Goal: Task Accomplishment & Management: Use online tool/utility

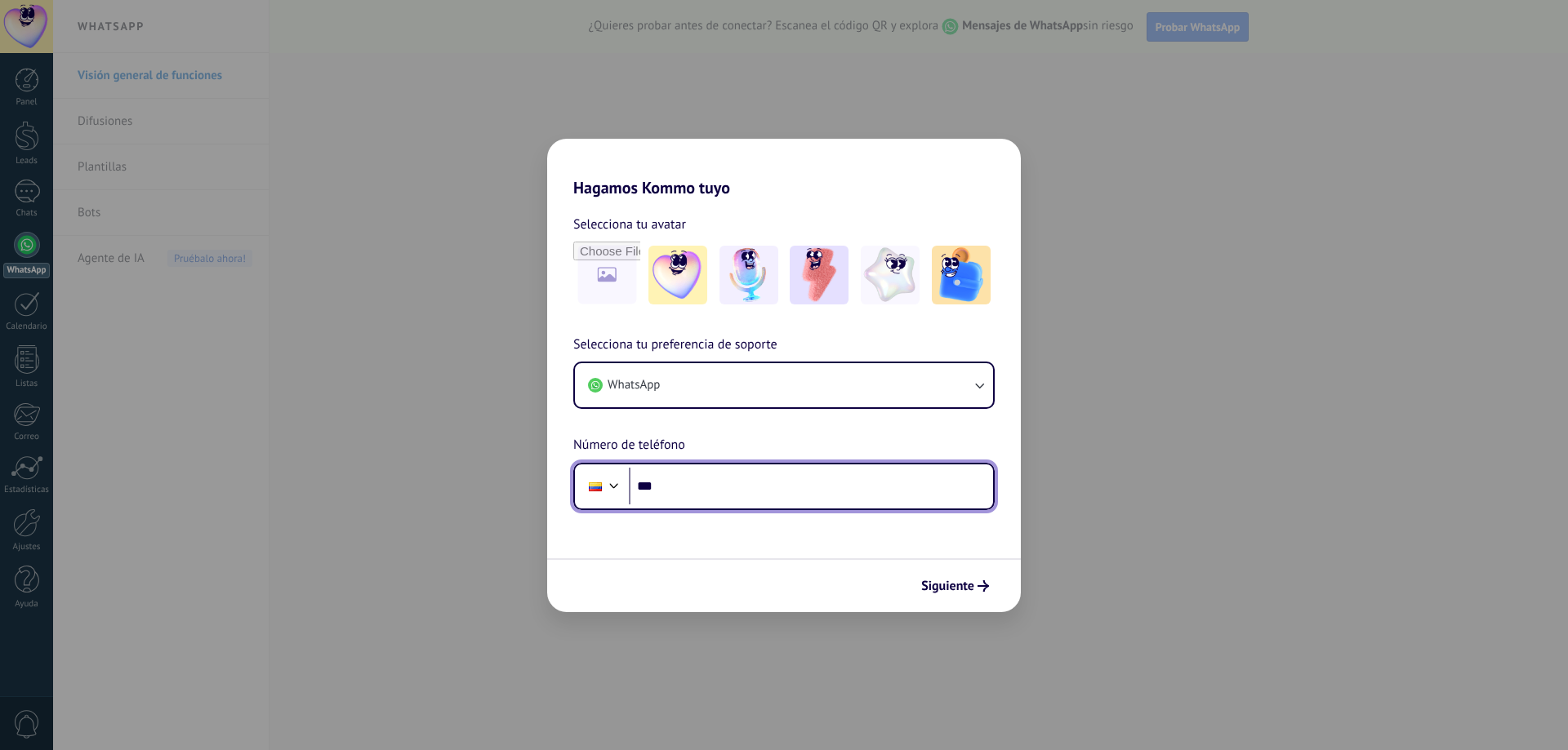
click at [718, 474] on input "***" at bounding box center [810, 486] width 364 height 37
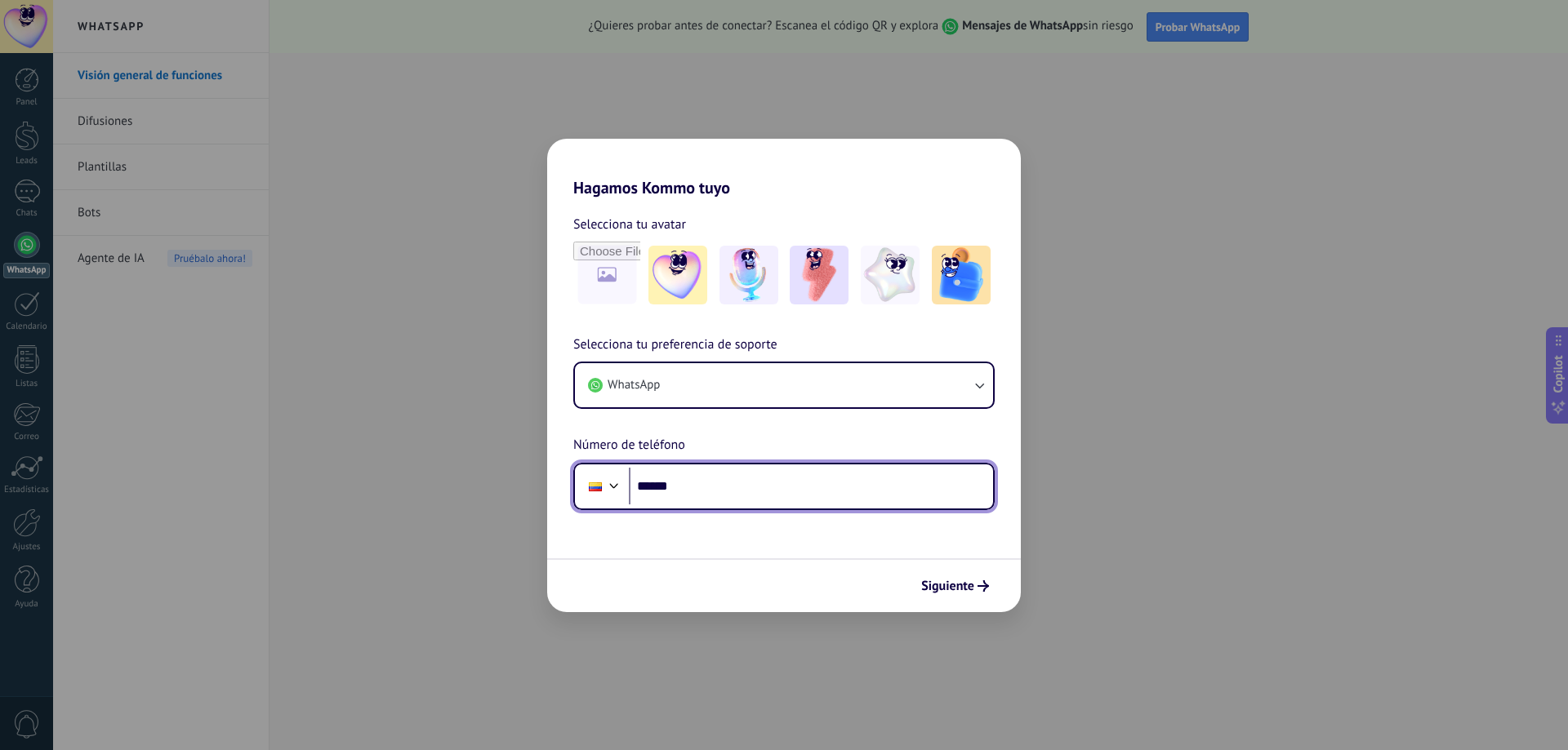
click at [674, 489] on input "******" at bounding box center [810, 486] width 364 height 37
type input "**********"
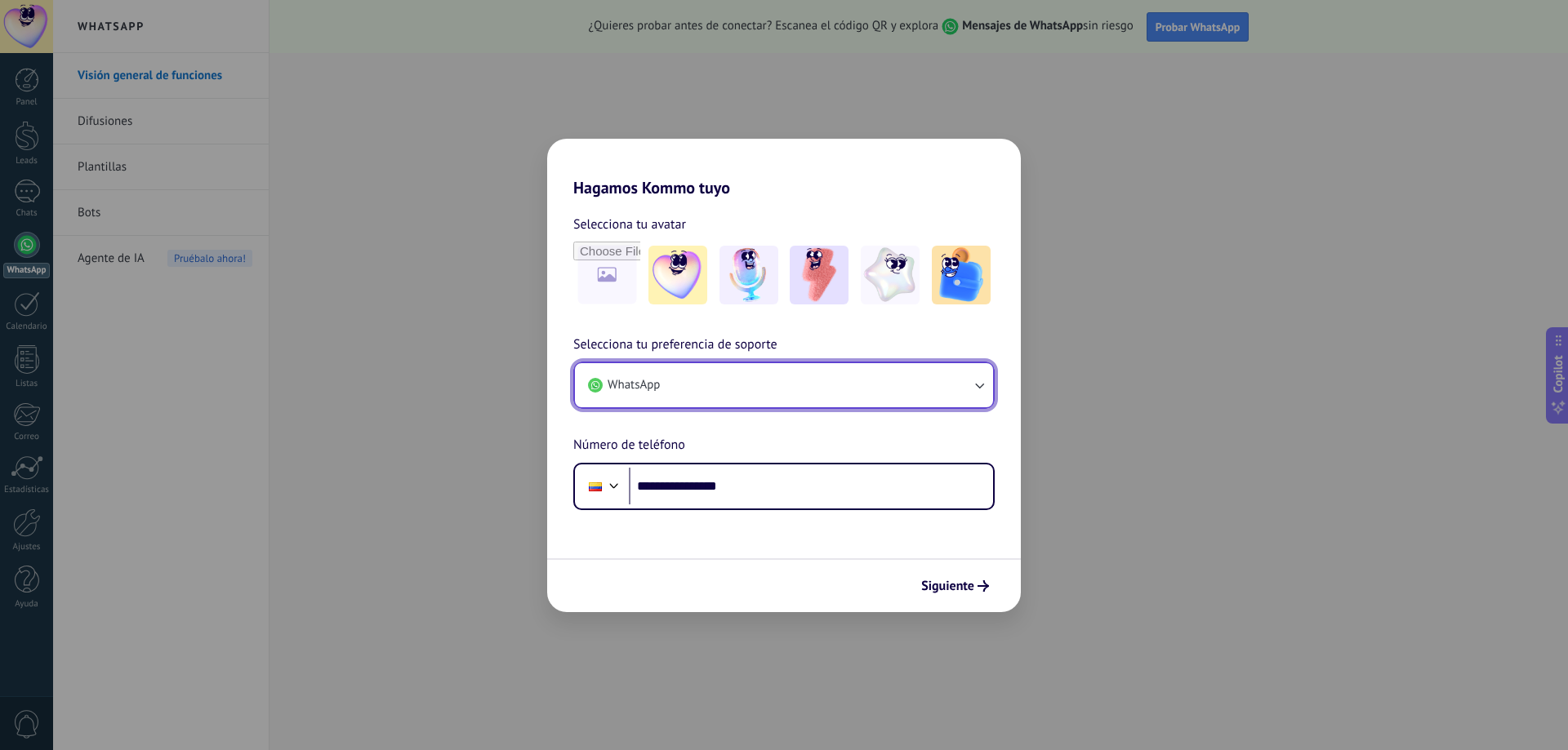
drag, startPoint x: 765, startPoint y: 379, endPoint x: 751, endPoint y: 405, distance: 29.5
click at [751, 409] on div "WhatsApp" at bounding box center [784, 385] width 422 height 47
click at [754, 387] on button "WhatsApp" at bounding box center [784, 385] width 418 height 44
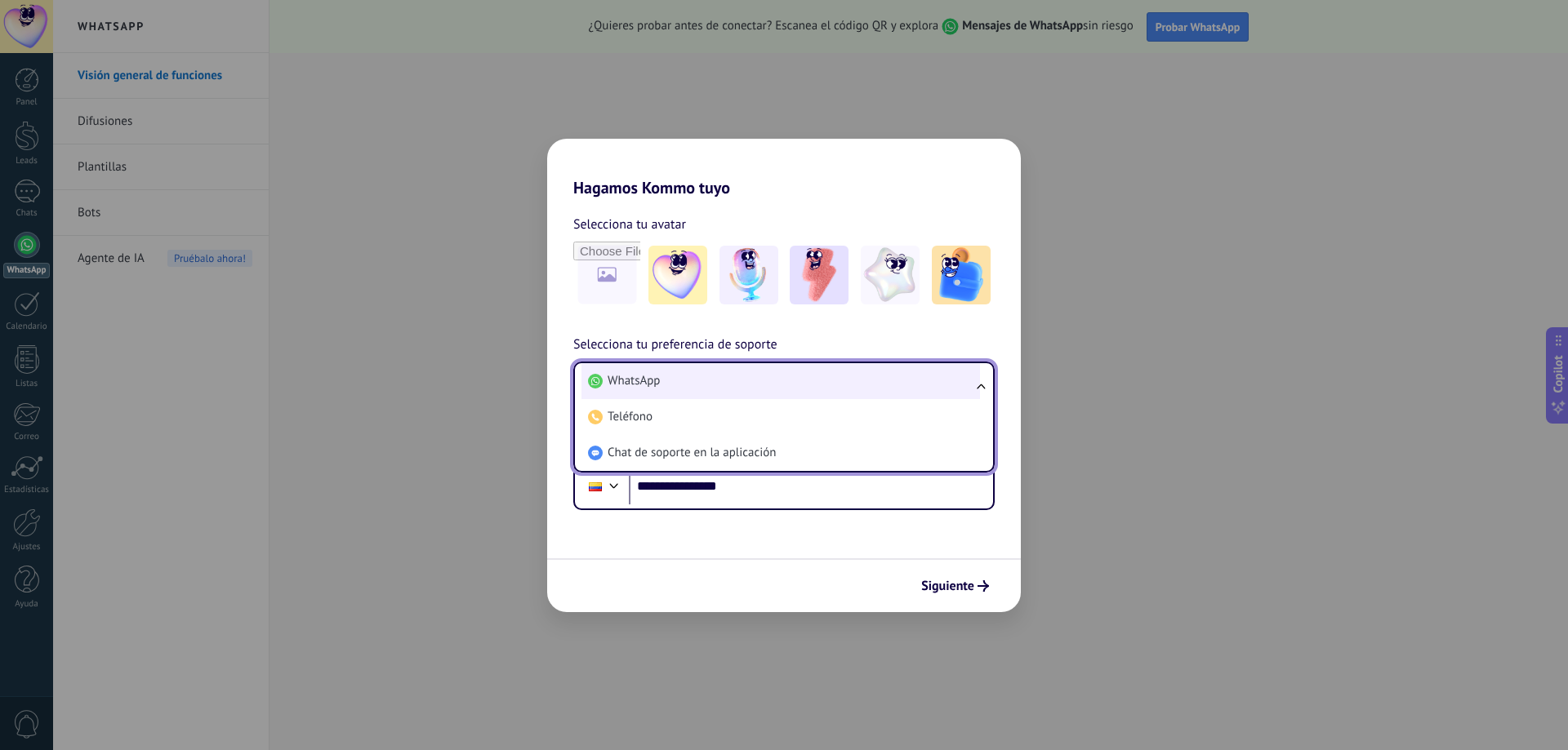
click at [776, 378] on li "WhatsApp" at bounding box center [781, 381] width 398 height 36
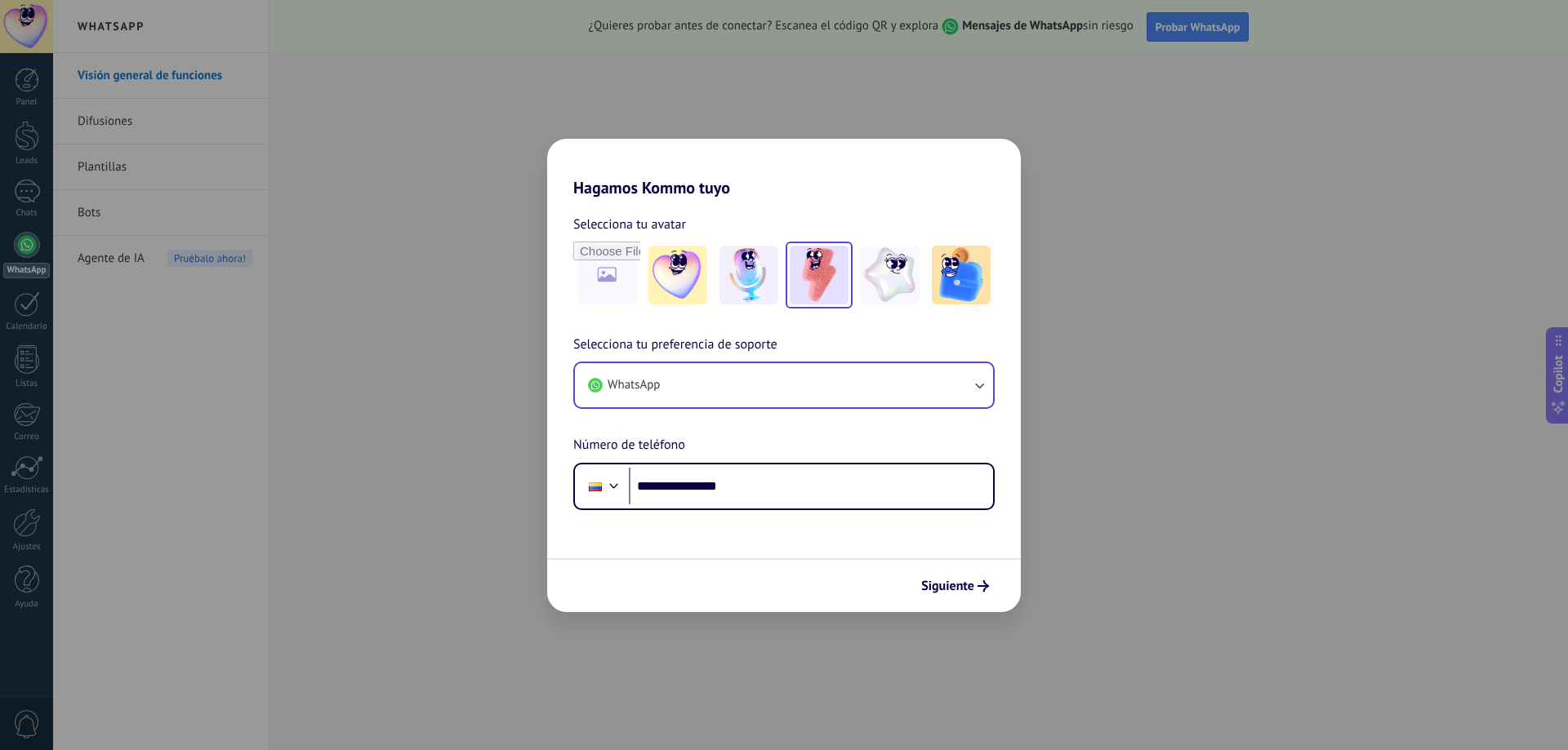
click at [815, 293] on img at bounding box center [819, 275] width 59 height 59
click at [962, 589] on span "Siguiente" at bounding box center [947, 586] width 53 height 12
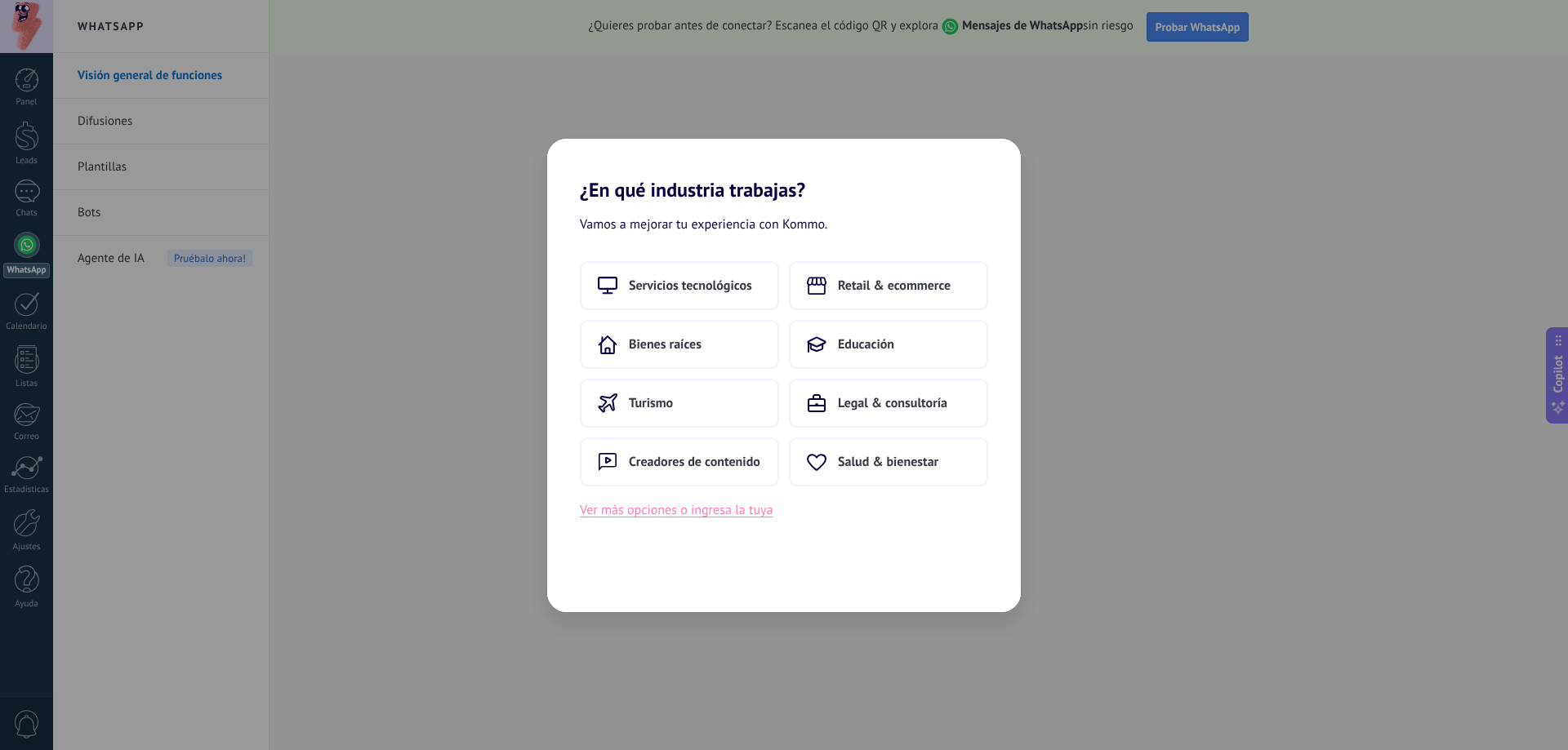
click at [739, 515] on button "Ver más opciones o ingresa la tuya" at bounding box center [676, 511] width 192 height 22
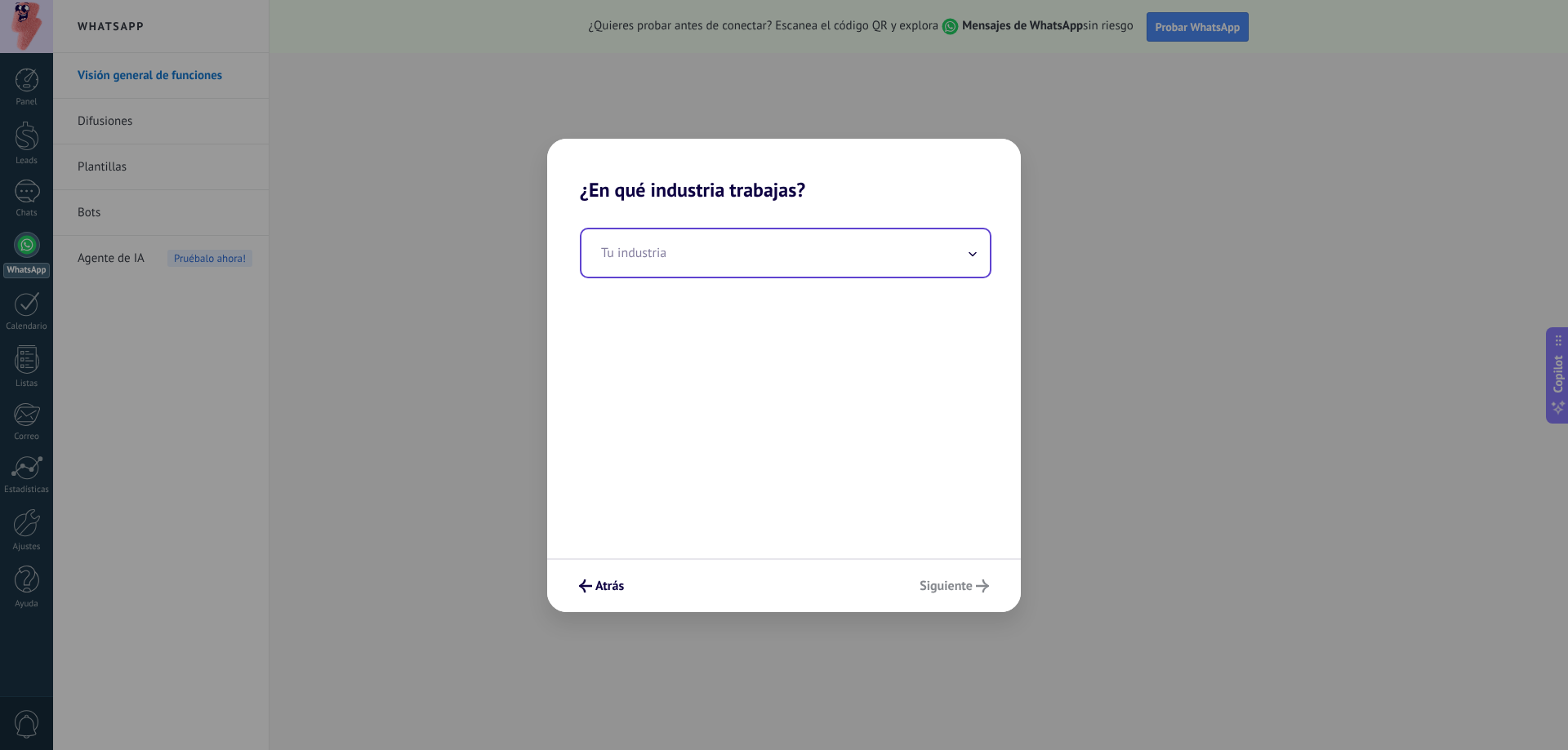
click at [747, 253] on input "text" at bounding box center [785, 253] width 408 height 47
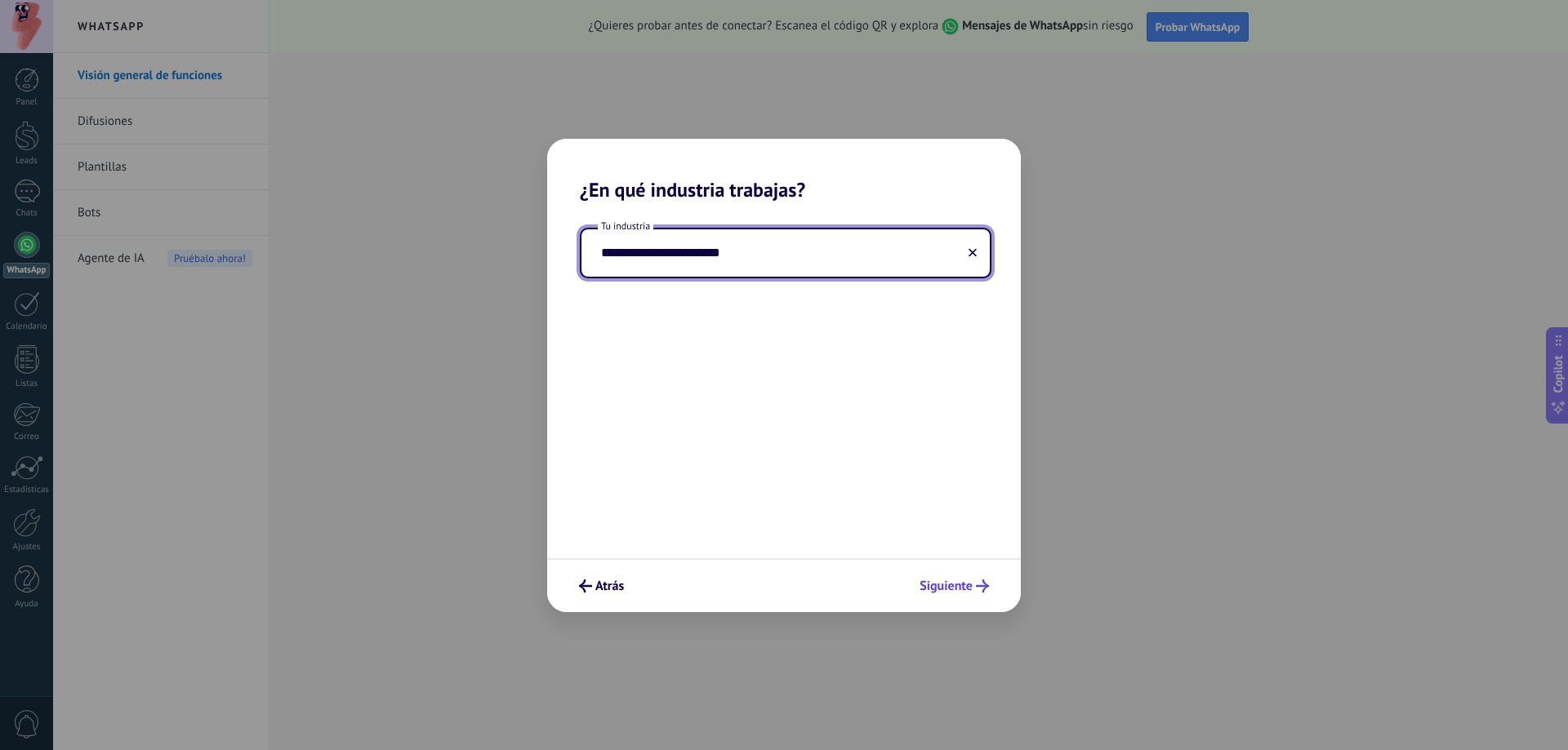
type input "**********"
click at [959, 580] on span "Siguiente" at bounding box center [946, 586] width 53 height 12
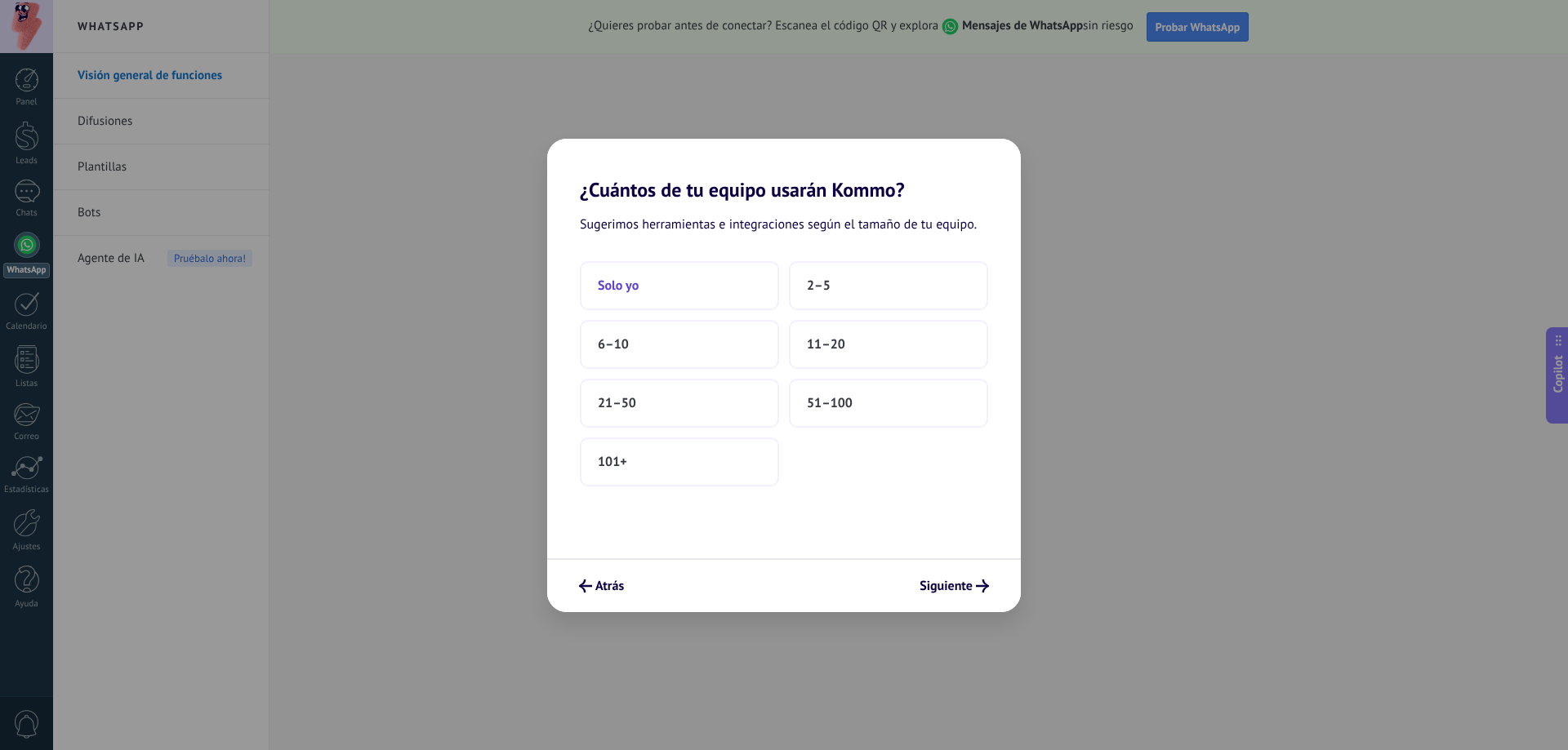
click at [754, 289] on button "Solo yo" at bounding box center [679, 285] width 199 height 49
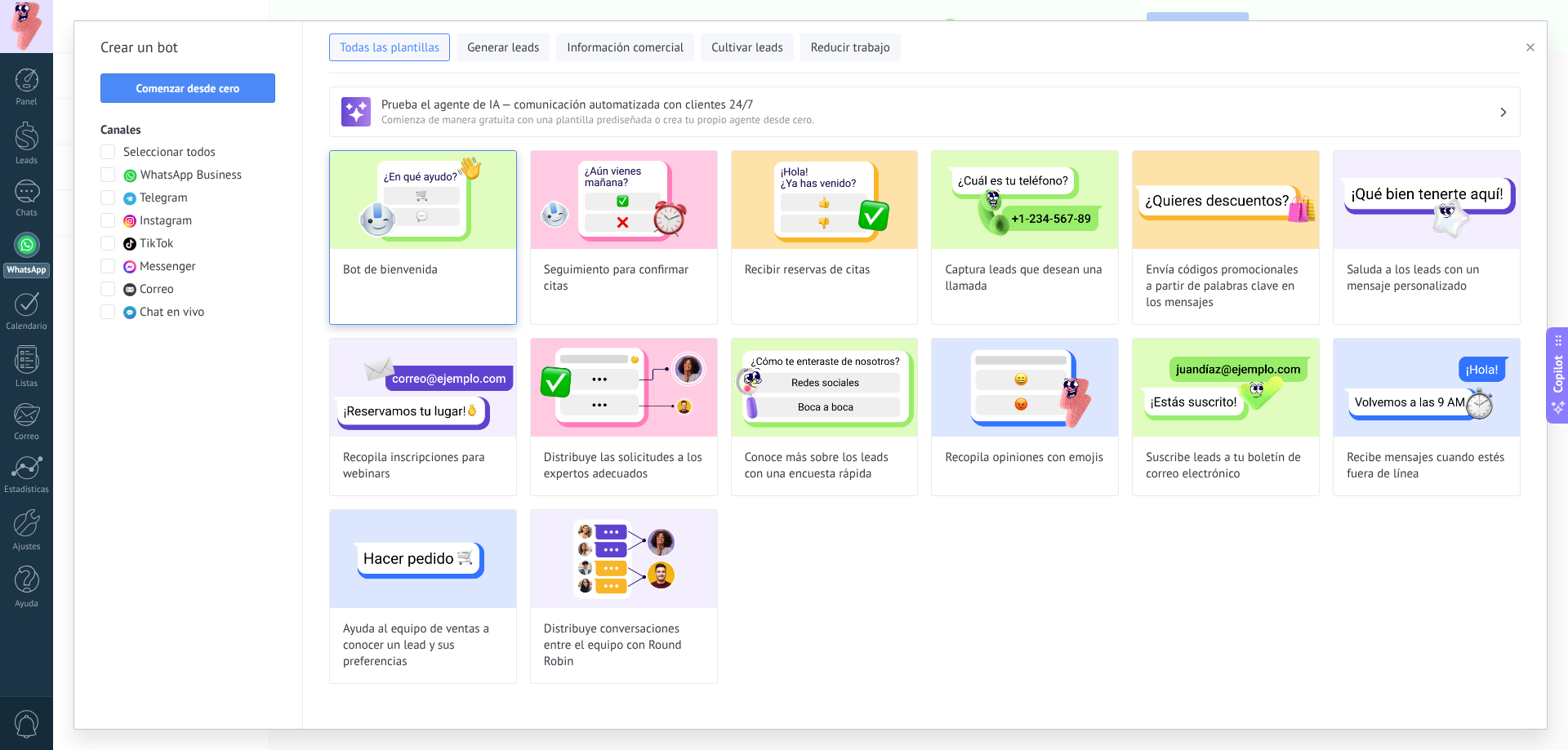
click at [457, 285] on div "Bot de bienvenida" at bounding box center [424, 237] width 188 height 175
type input "**********"
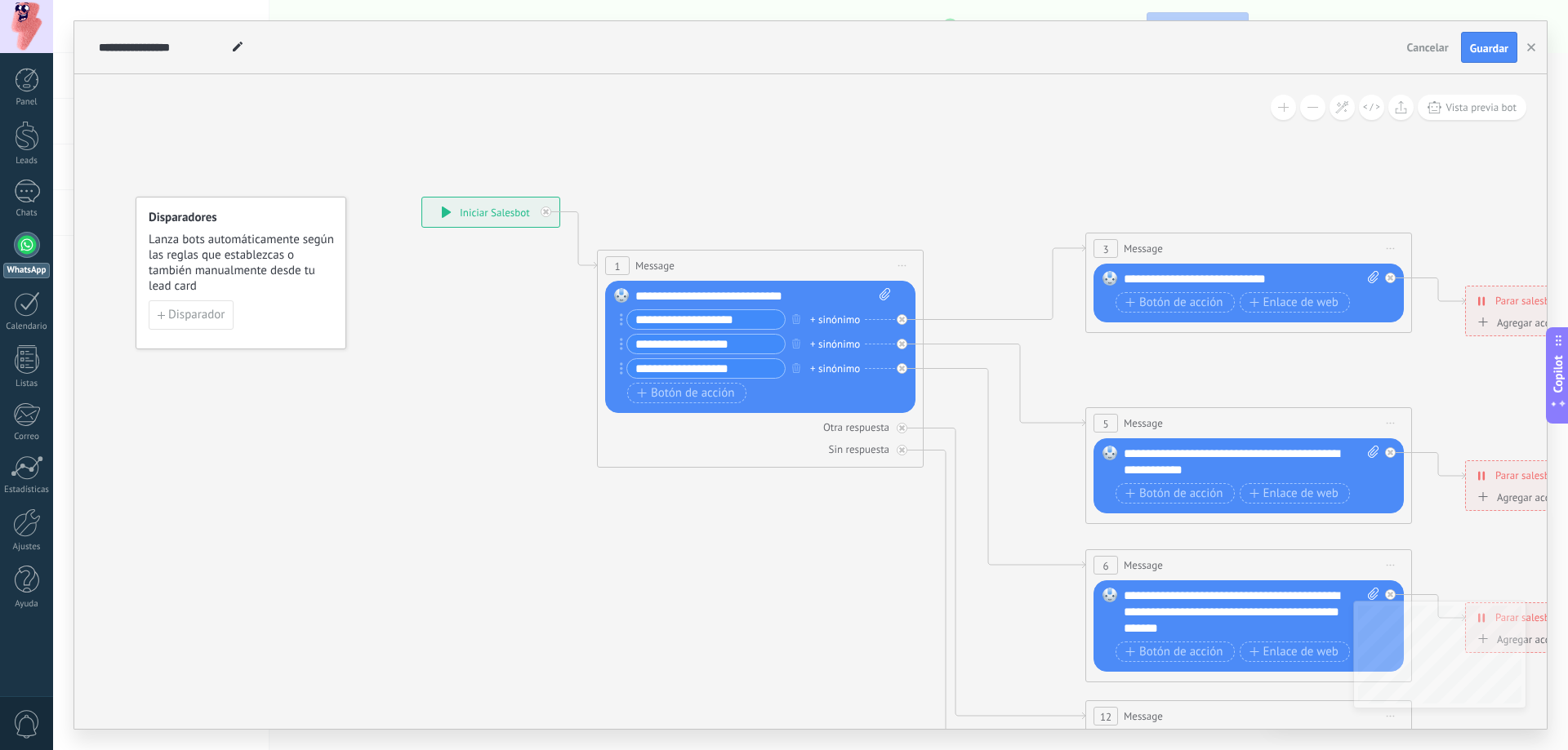
click at [461, 223] on div "**********" at bounding box center [490, 212] width 137 height 29
click at [436, 208] on div "**********" at bounding box center [490, 212] width 137 height 29
click at [449, 205] on div "**********" at bounding box center [490, 212] width 137 height 29
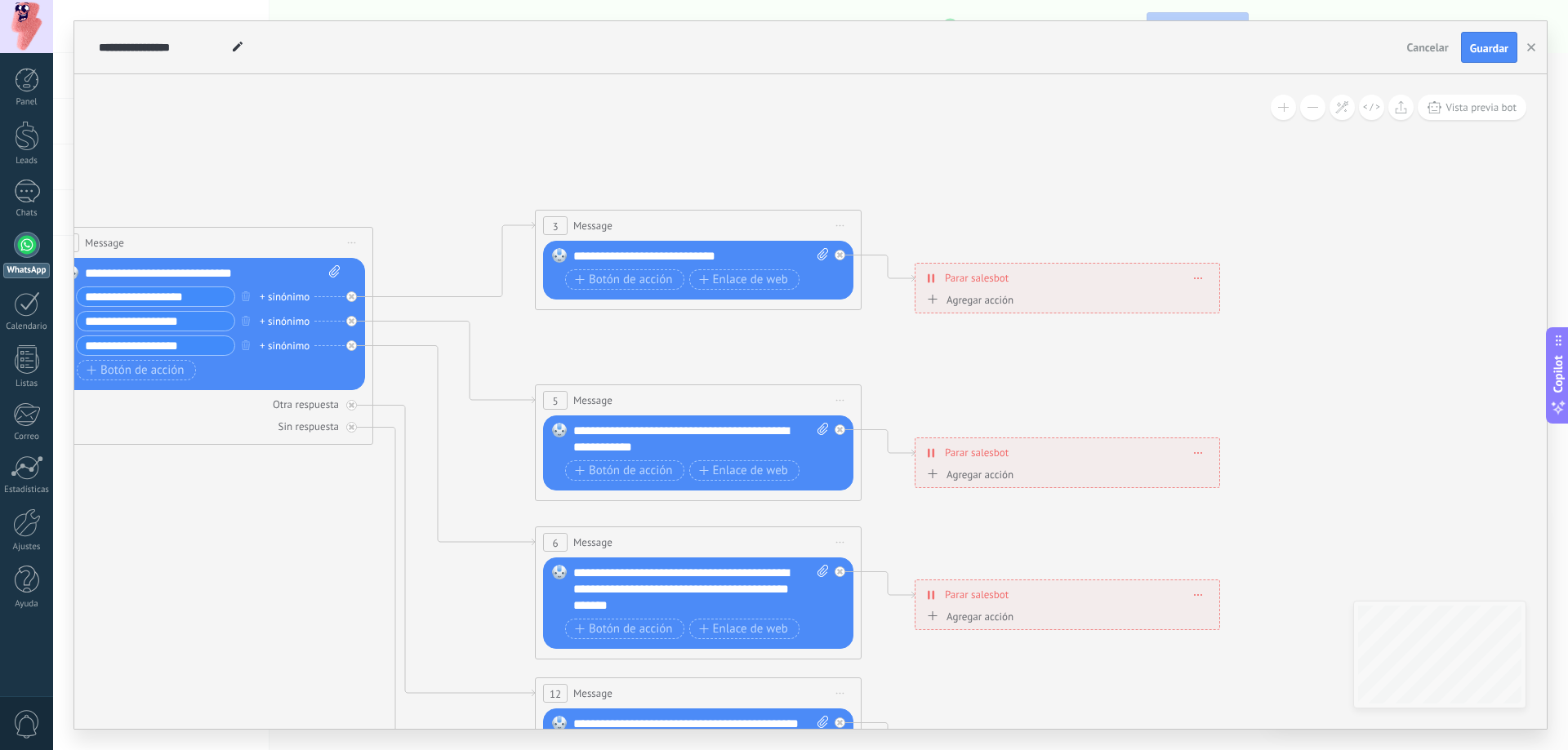
drag, startPoint x: 1483, startPoint y: 298, endPoint x: 947, endPoint y: 500, distance: 572.8
click at [936, 505] on icon at bounding box center [734, 581] width 2545 height 1631
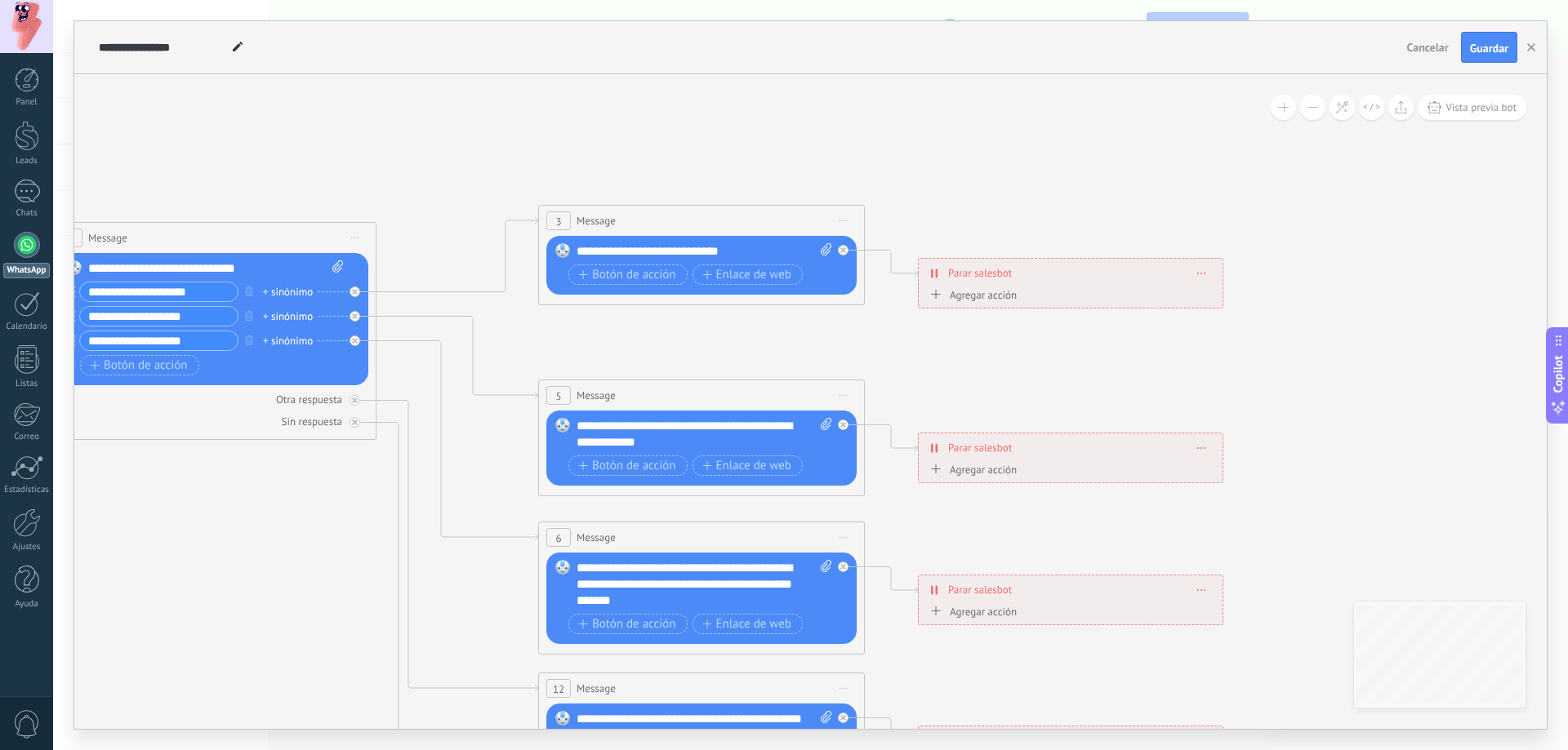
click at [939, 290] on div "Agregar acción" at bounding box center [971, 295] width 90 height 12
click at [939, 290] on button "Conversación marcada como cerrada" at bounding box center [1020, 295] width 204 height 29
click at [1017, 320] on span "Iniciar Salesbot" at bounding box center [1017, 324] width 197 height 16
click at [1020, 303] on span "Iniciar Salesbot" at bounding box center [997, 301] width 80 height 13
click at [1020, 303] on button "Iniciar Salesbot" at bounding box center [1051, 302] width 204 height 29
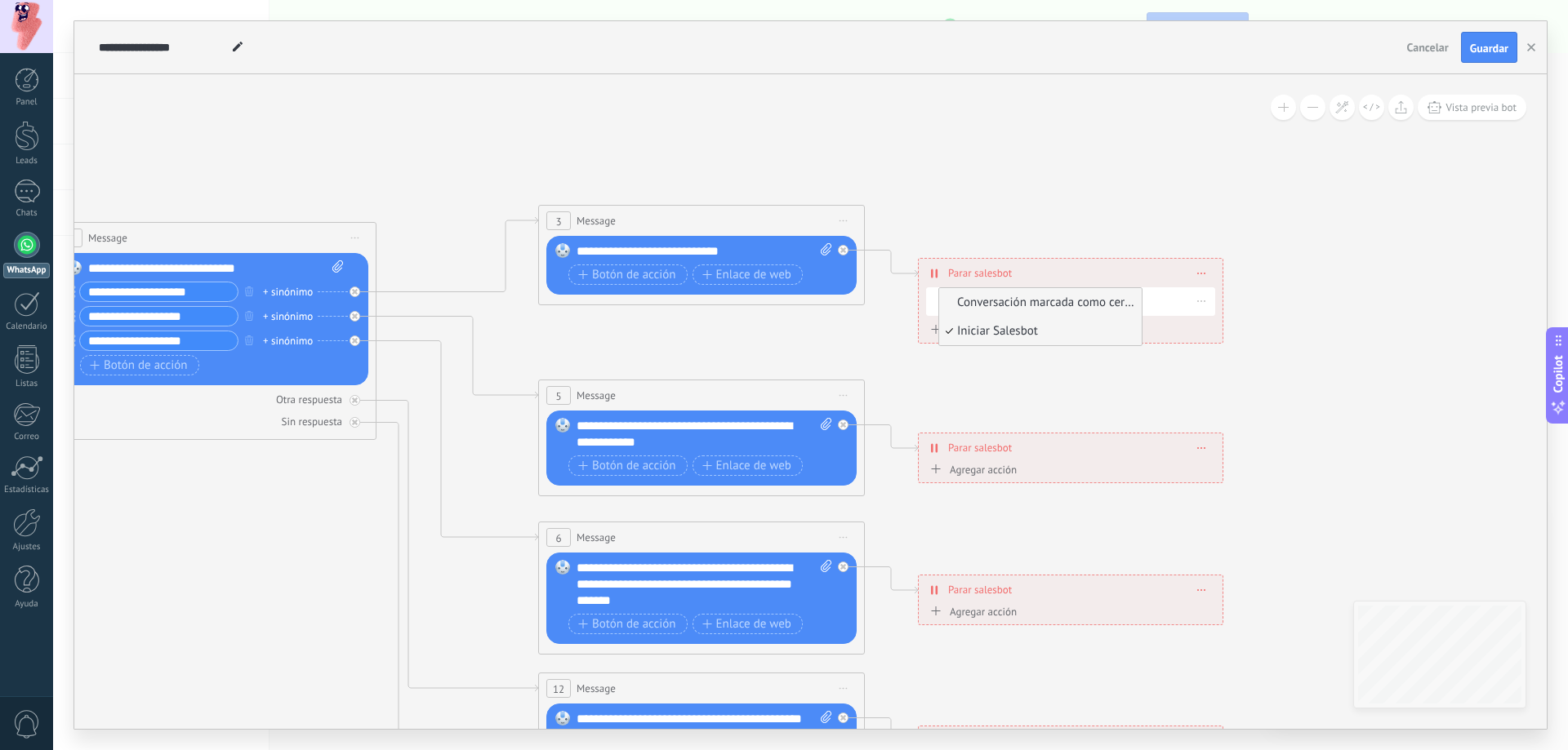
click at [1051, 300] on span "Conversación marcada como cerrada" at bounding box center [1037, 303] width 197 height 17
click at [967, 329] on div "Agregar acción" at bounding box center [971, 329] width 90 height 12
click at [967, 329] on button "Iniciar Salesbot" at bounding box center [1020, 329] width 204 height 29
click at [967, 329] on span "Iniciar Salesbot" at bounding box center [1017, 330] width 197 height 16
click at [625, 276] on span "Botón de acción" at bounding box center [627, 275] width 98 height 13
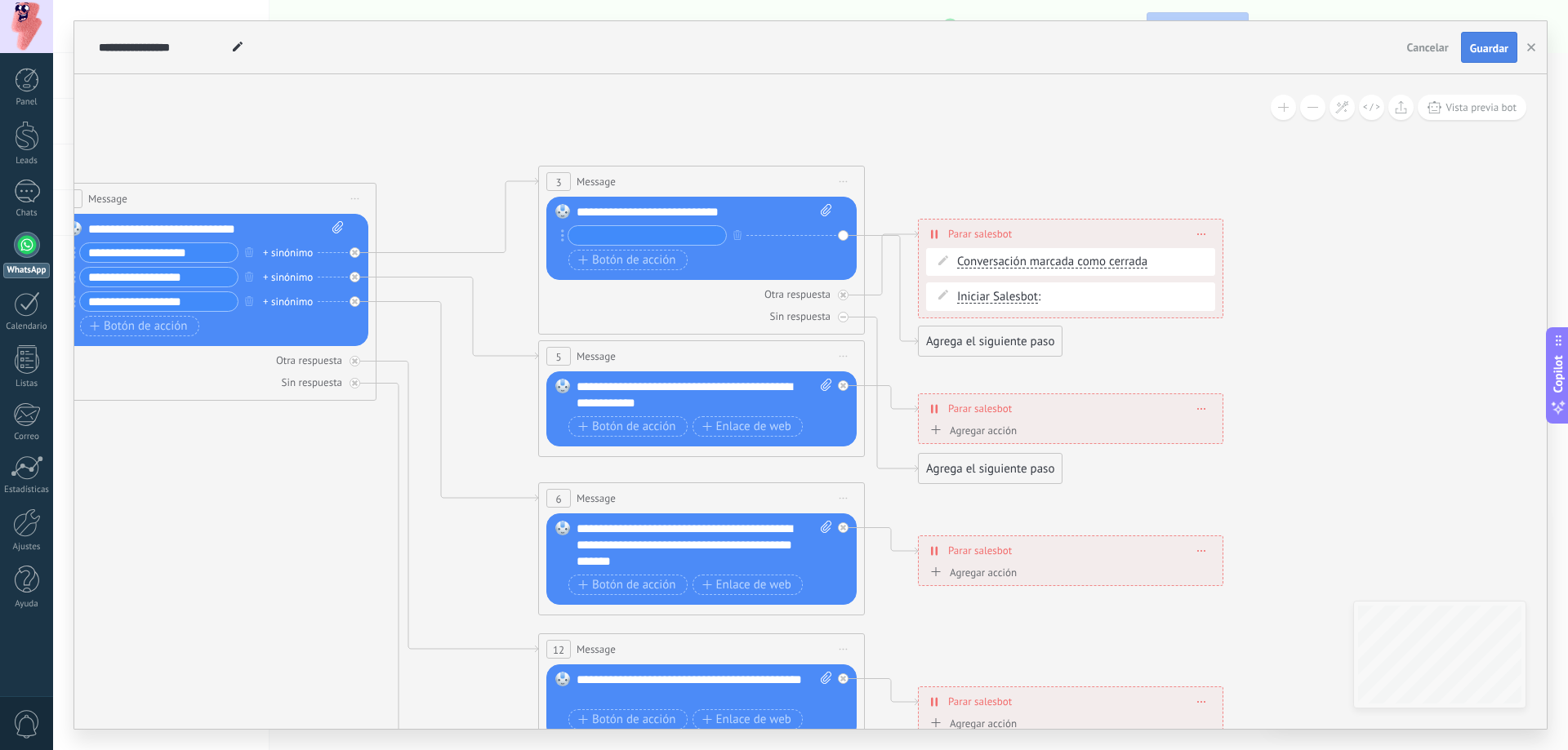
click at [1492, 52] on span "Guardar" at bounding box center [1489, 48] width 38 height 12
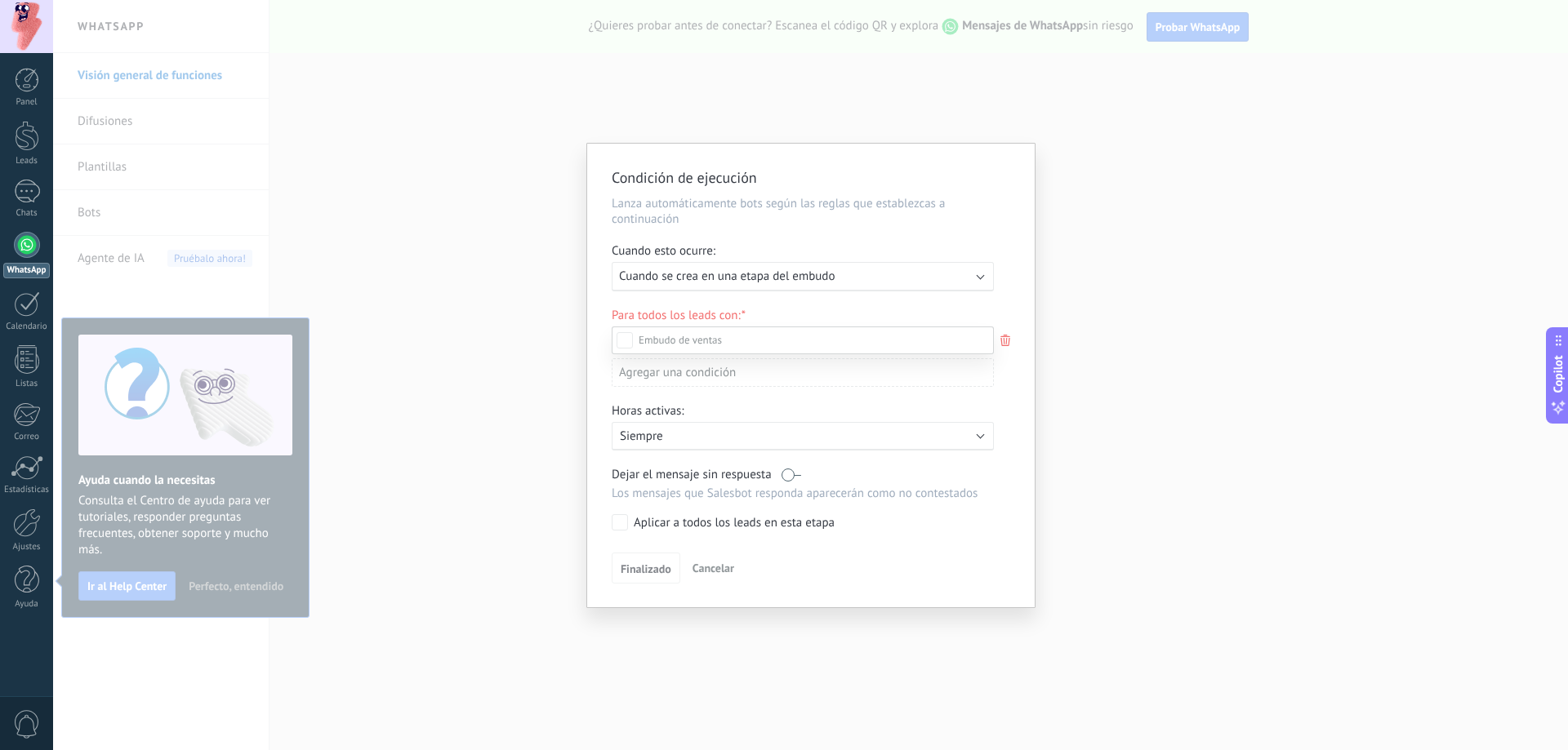
click at [650, 565] on div "Incoming leads Contacto inicial Negociación Debate contractual Discusión de con…" at bounding box center [803, 537] width 382 height 422
click at [715, 574] on span "Cancelar" at bounding box center [713, 568] width 41 height 15
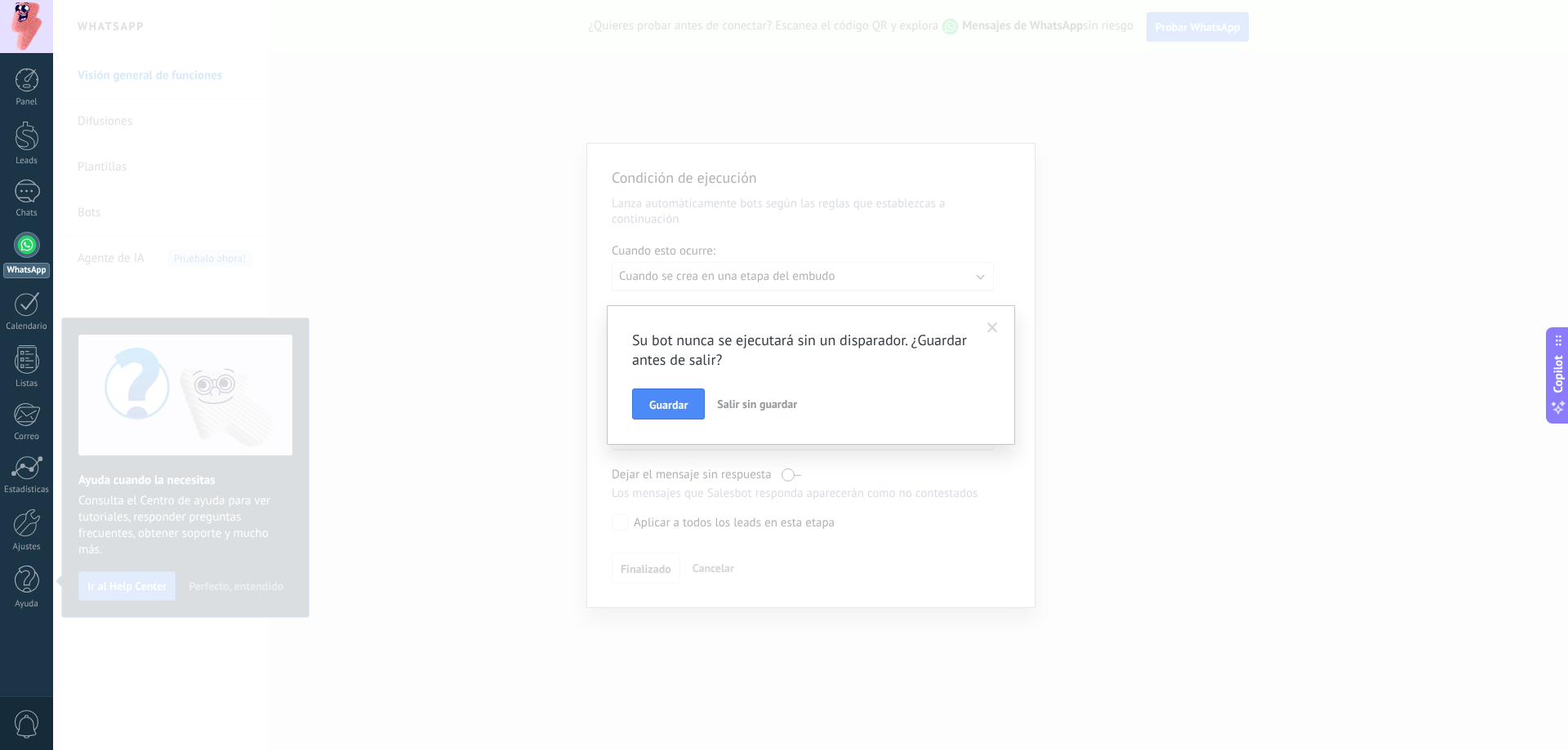
drag, startPoint x: 683, startPoint y: 402, endPoint x: 661, endPoint y: 456, distance: 58.3
click at [661, 456] on div "Su bot nunca se ejecutará sin un disparador. ¿Guardar antes de salir? Guardar S…" at bounding box center [810, 375] width 1515 height 750
click at [772, 396] on button "Salir sin guardar" at bounding box center [756, 404] width 93 height 31
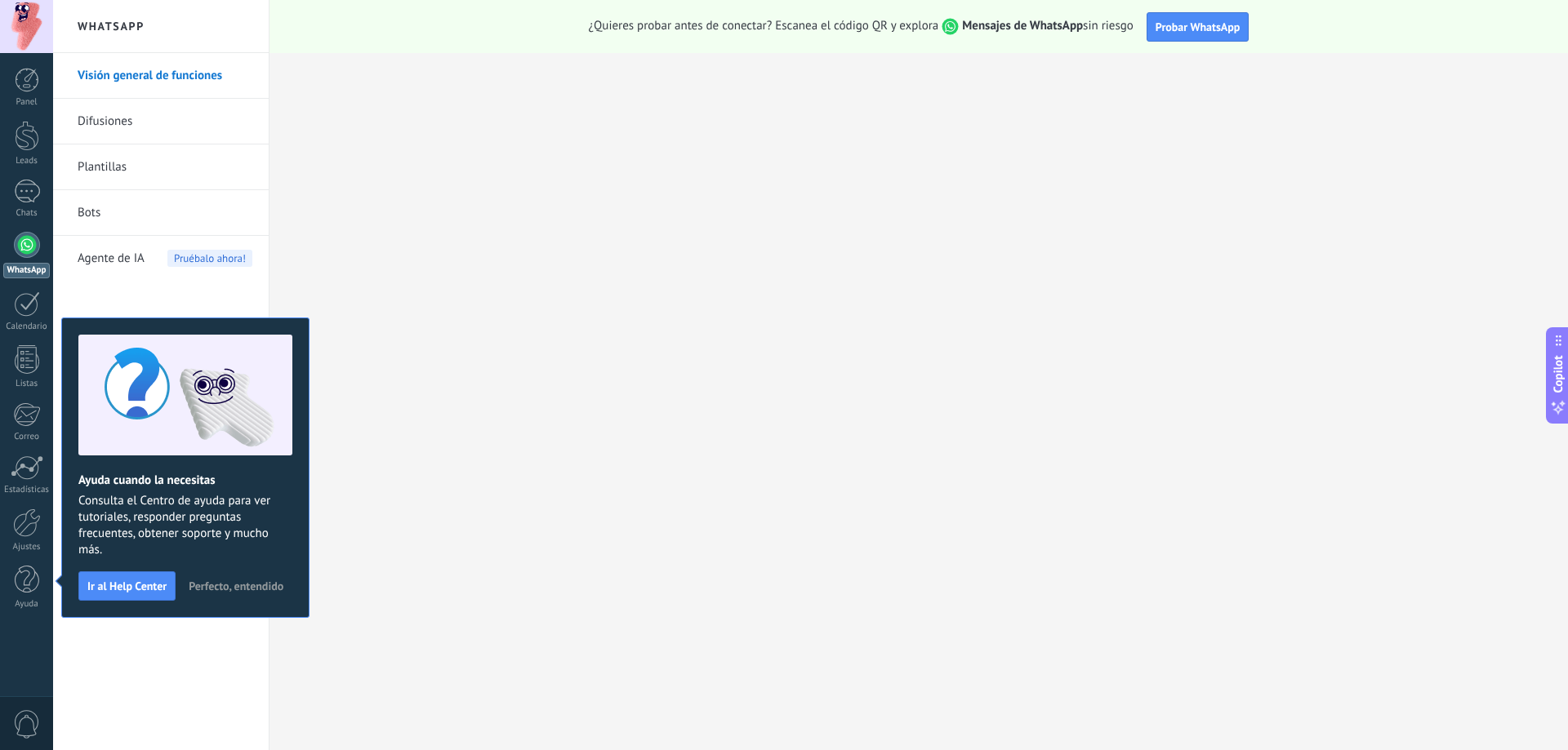
click at [26, 261] on link "WhatsApp" at bounding box center [26, 254] width 53 height 46
click at [30, 243] on div at bounding box center [26, 244] width 26 height 26
click at [26, 241] on div at bounding box center [26, 244] width 26 height 26
click at [22, 82] on div at bounding box center [26, 79] width 25 height 25
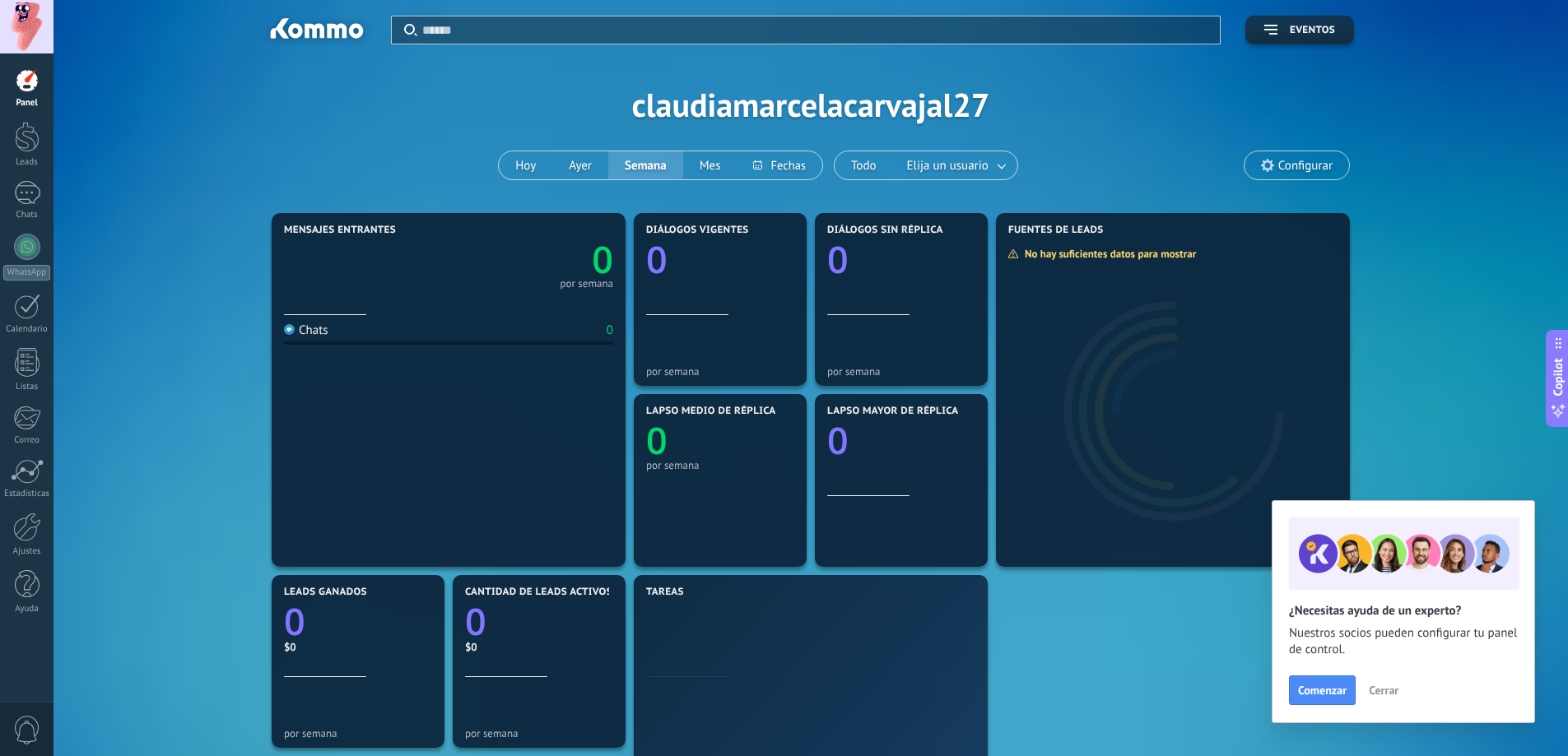
click at [22, 89] on div at bounding box center [27, 80] width 25 height 25
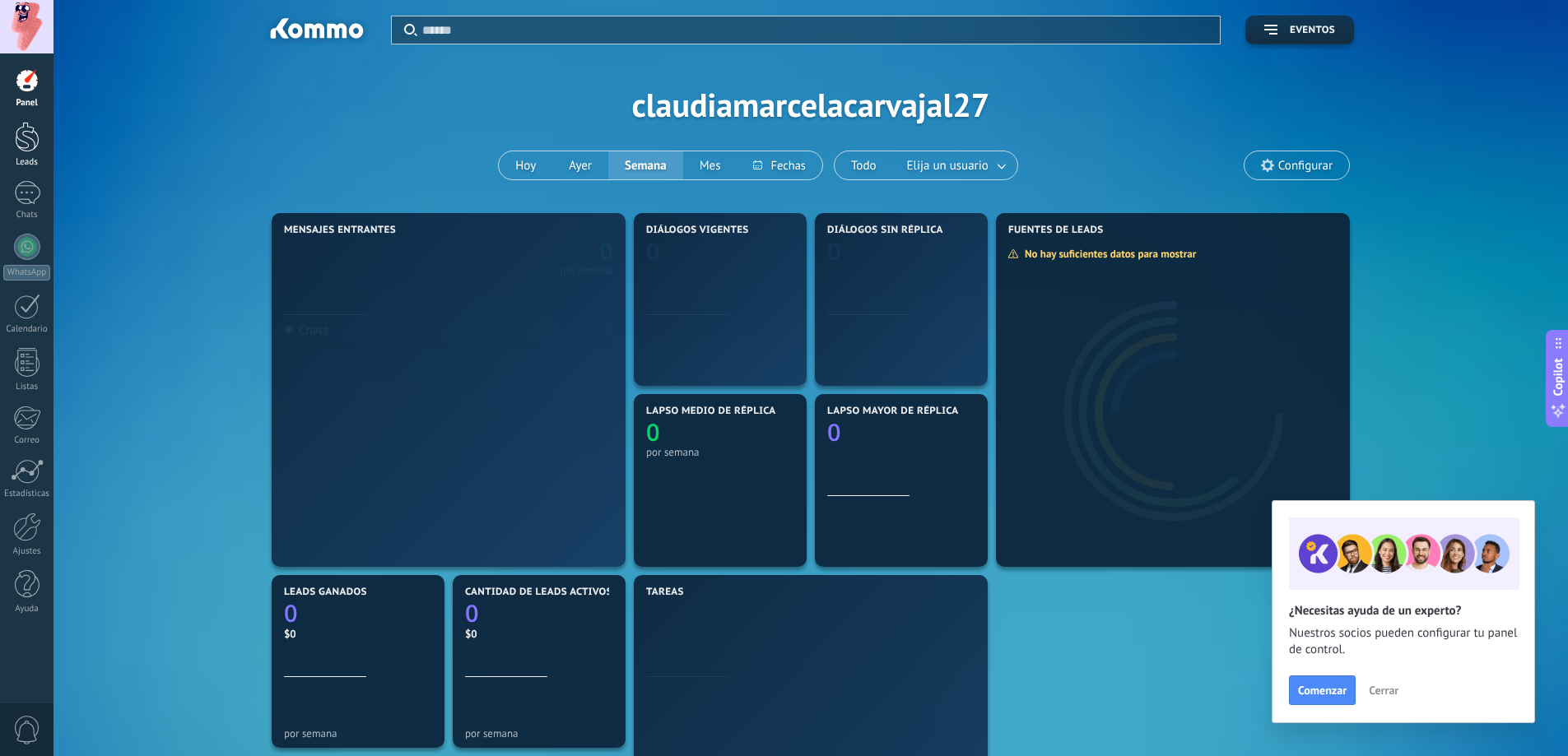
click at [15, 155] on link "Leads" at bounding box center [27, 144] width 53 height 46
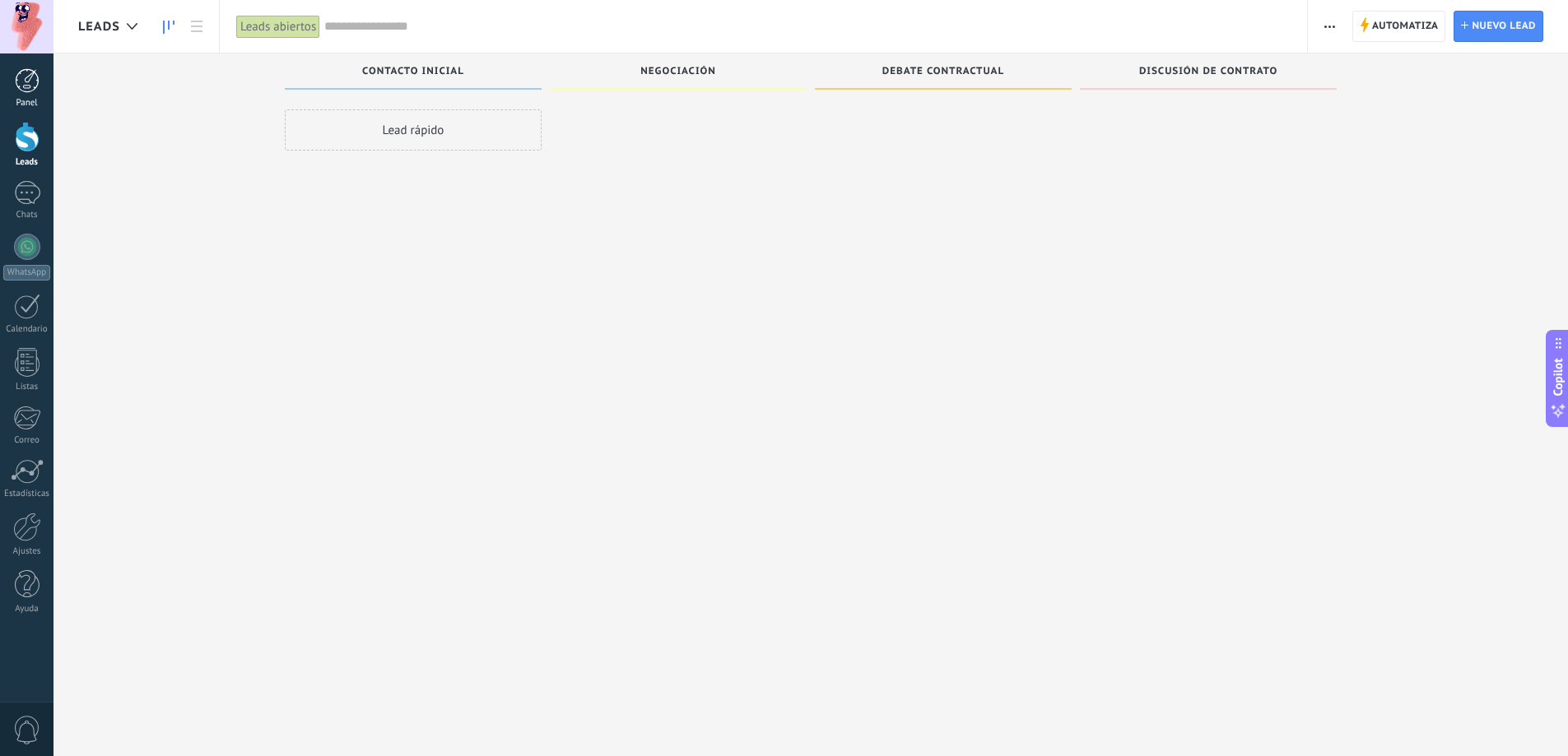
click at [24, 86] on div at bounding box center [27, 80] width 25 height 25
